Goal: Task Accomplishment & Management: Use online tool/utility

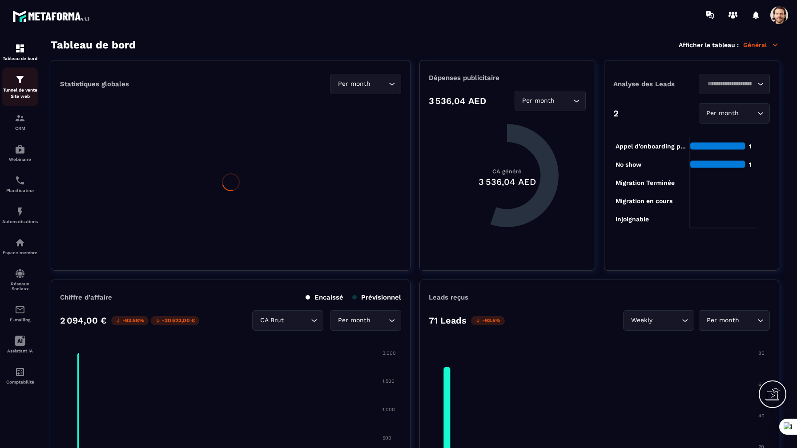
click at [35, 96] on p "Tunnel de vente Site web" at bounding box center [20, 93] width 36 height 12
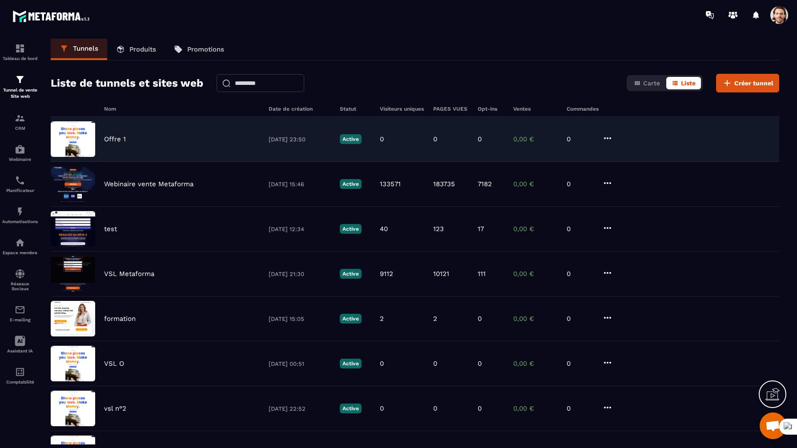
click at [152, 146] on div "Offre 1 [DATE] 23:50 Active 0 0 0 0,00 € 0" at bounding box center [415, 139] width 728 height 45
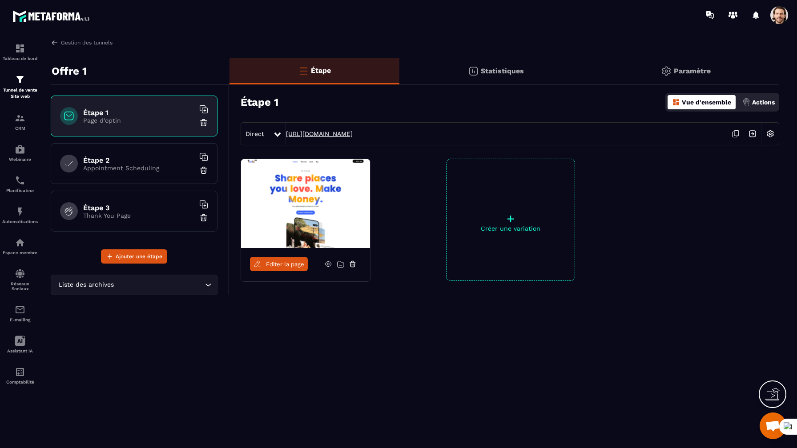
click at [353, 132] on link "[URL][DOMAIN_NAME]" at bounding box center [319, 133] width 67 height 7
click at [786, 14] on span at bounding box center [779, 15] width 18 height 18
click at [787, 14] on span at bounding box center [779, 15] width 18 height 18
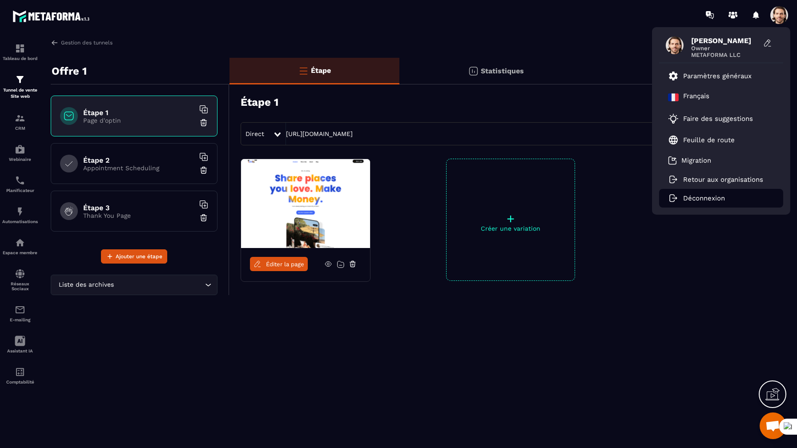
click at [695, 200] on p "Déconnexion" at bounding box center [704, 198] width 42 height 8
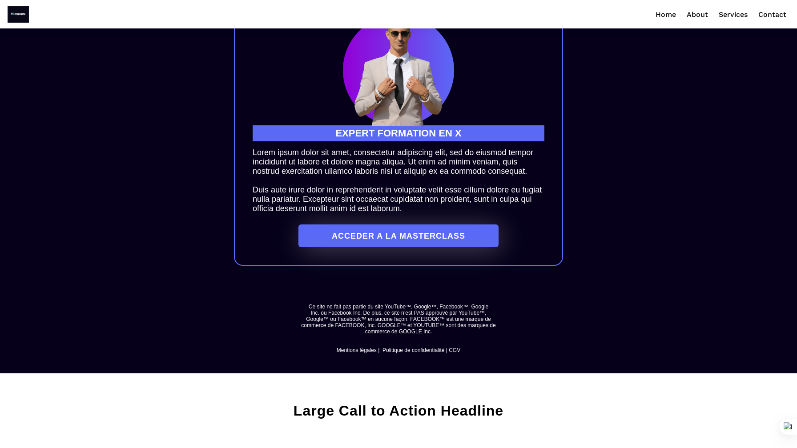
scroll to position [974, 0]
